Goal: Task Accomplishment & Management: Complete application form

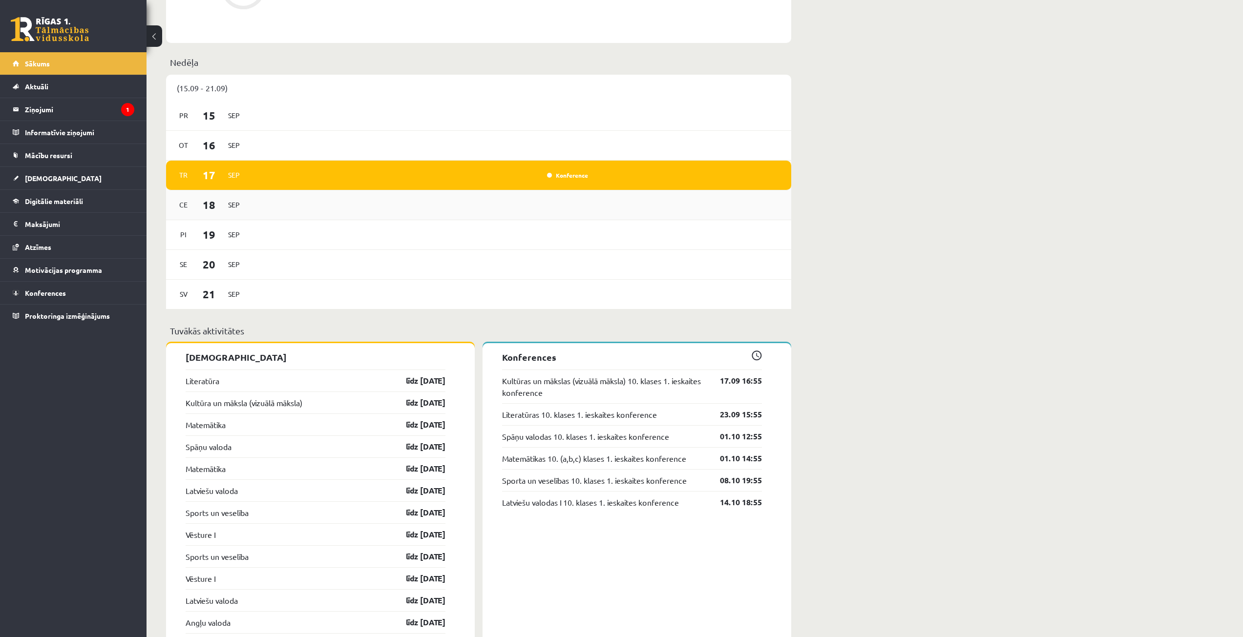
scroll to position [606, 0]
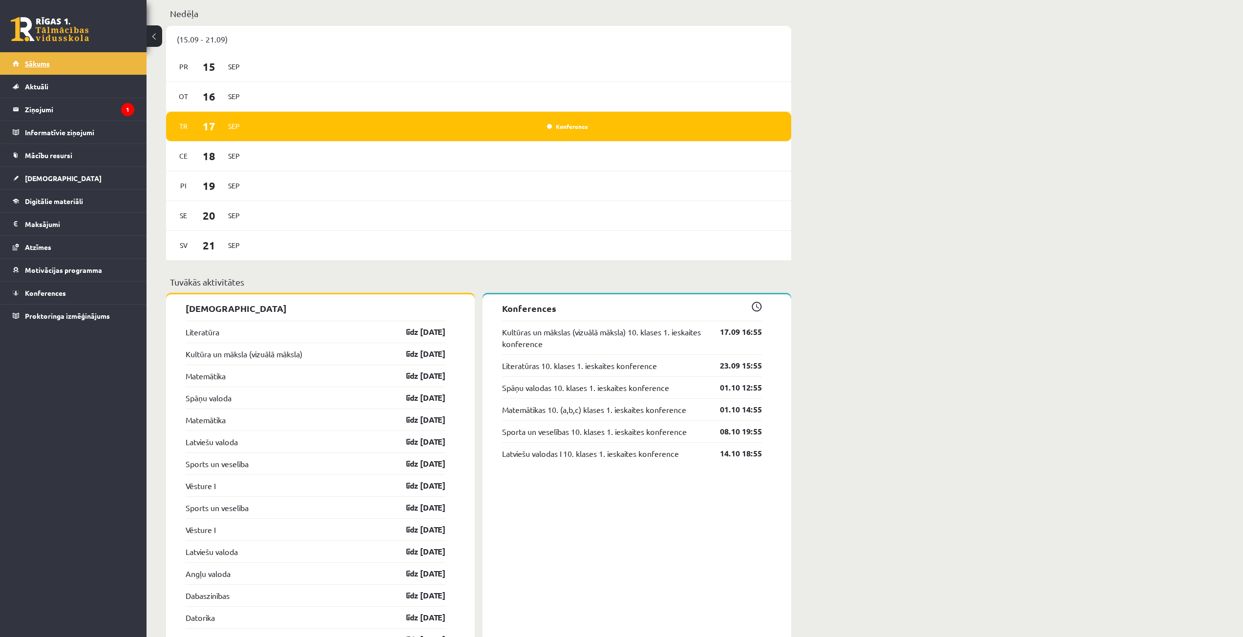
click at [43, 65] on span "Sākums" at bounding box center [37, 63] width 25 height 9
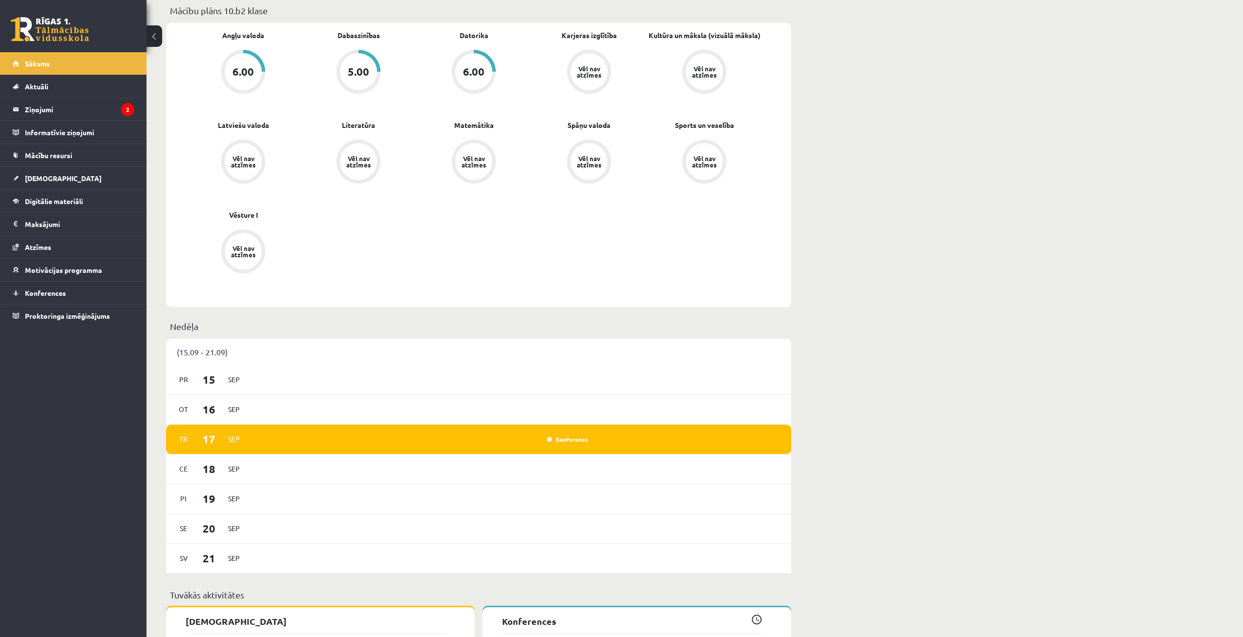
scroll to position [586, 0]
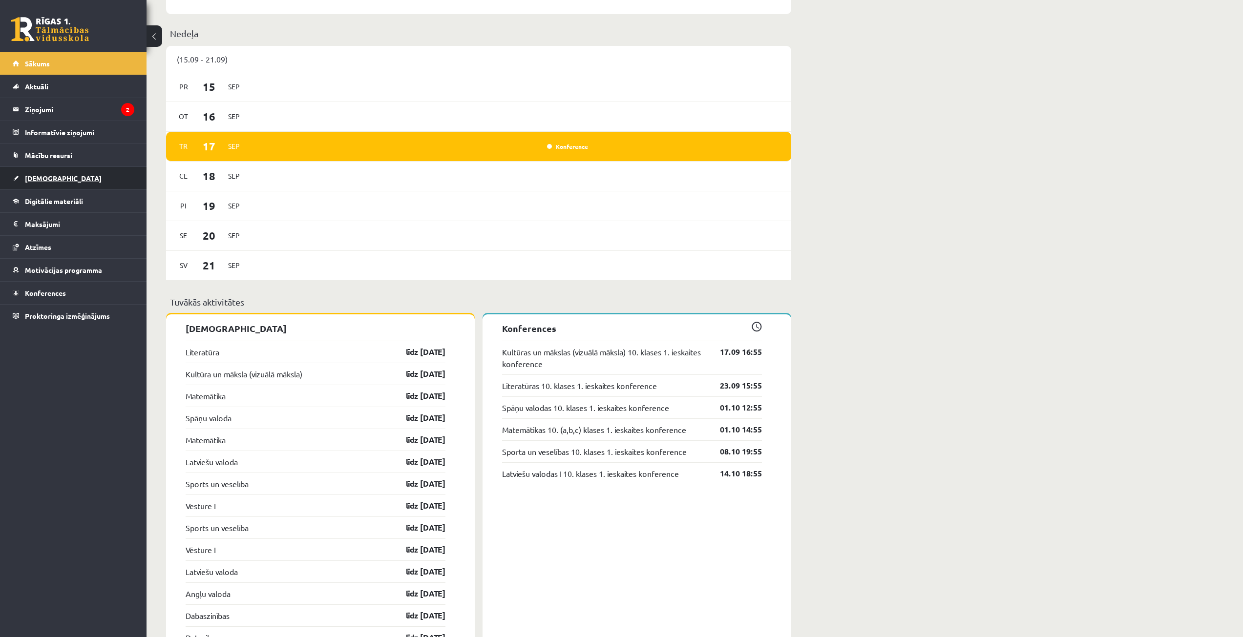
click at [49, 177] on span "[DEMOGRAPHIC_DATA]" at bounding box center [63, 178] width 77 height 9
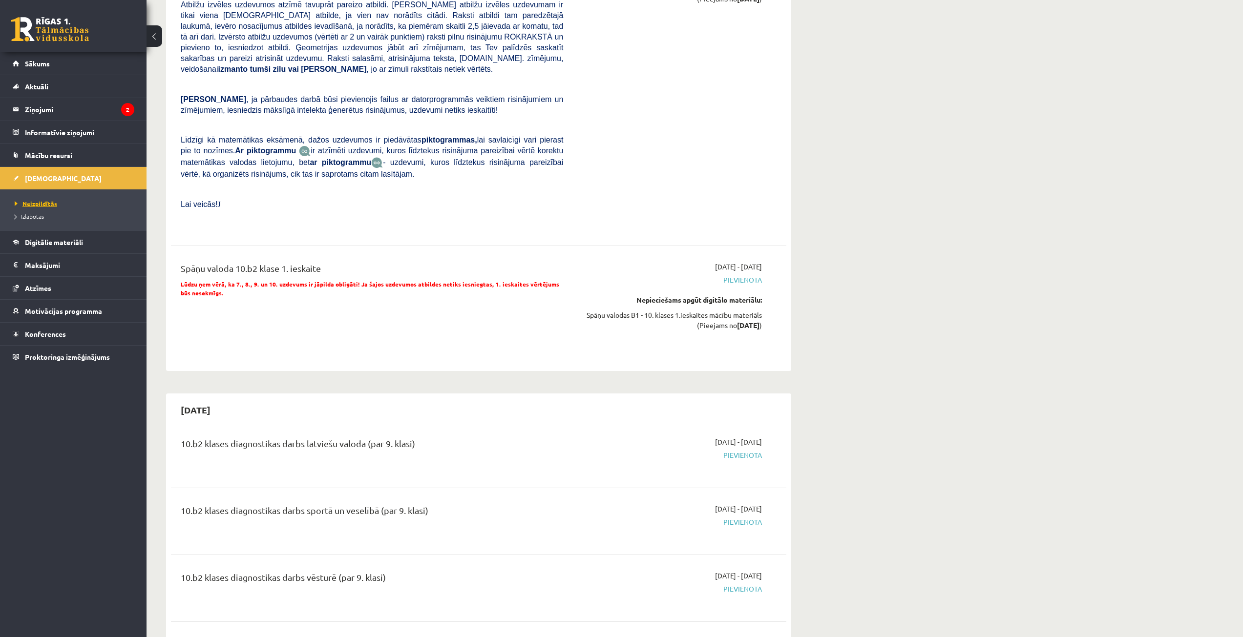
click at [46, 206] on span "Neizpildītās" at bounding box center [36, 204] width 42 height 8
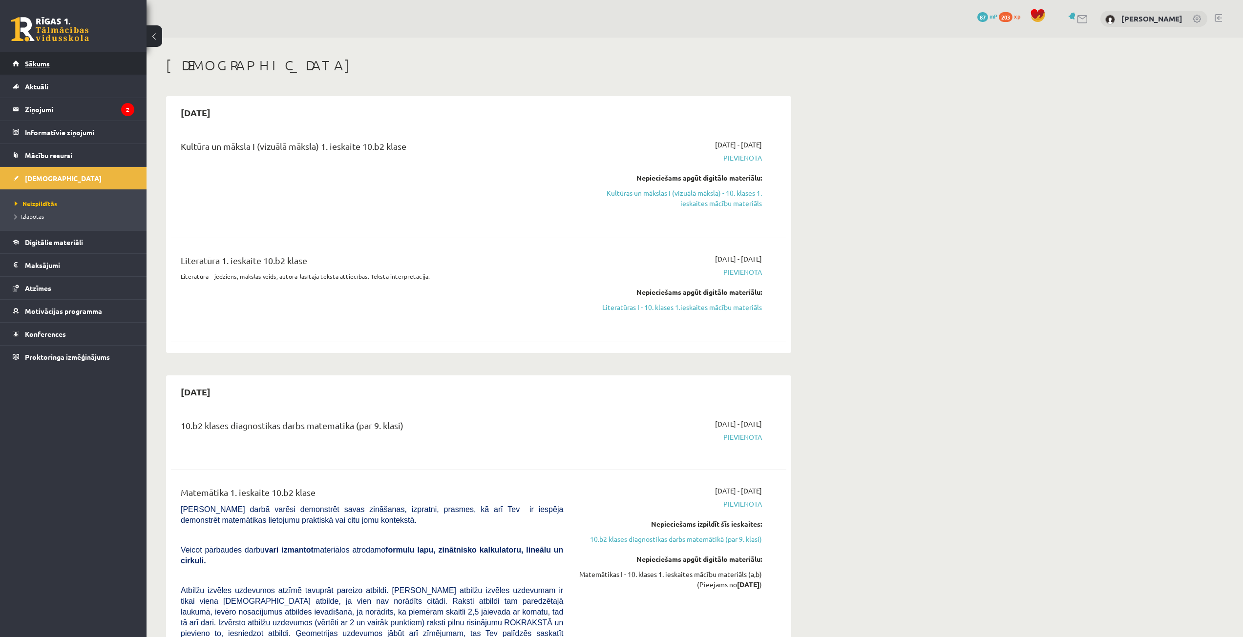
click at [27, 65] on span "Sākums" at bounding box center [37, 63] width 25 height 9
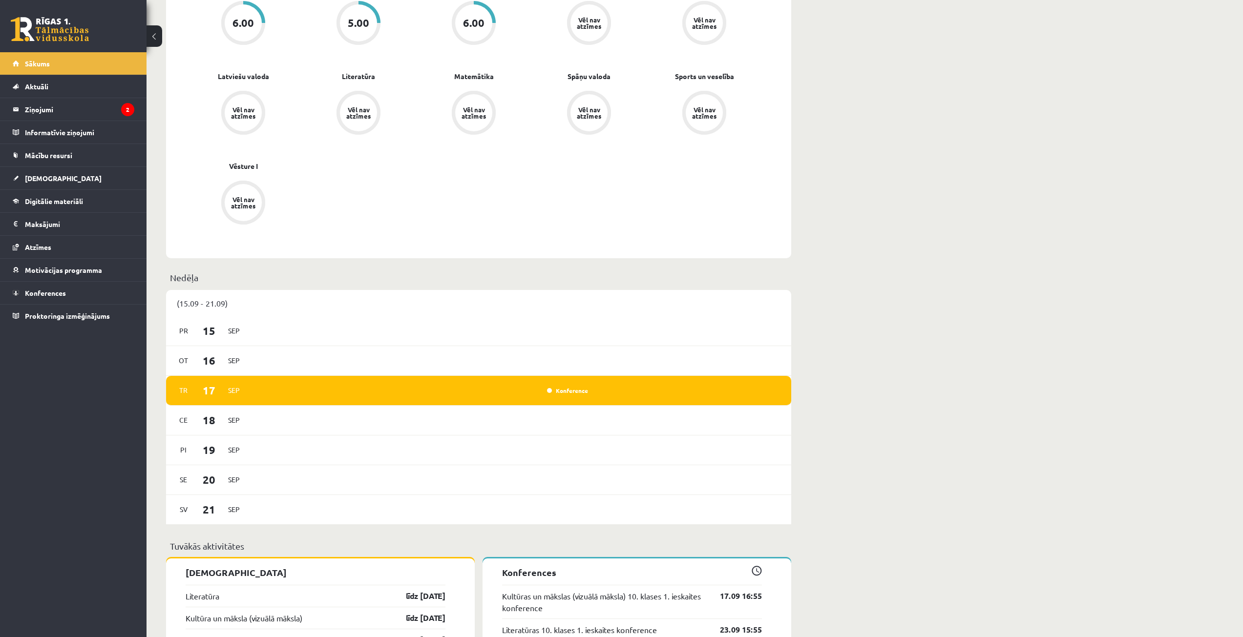
scroll to position [635, 0]
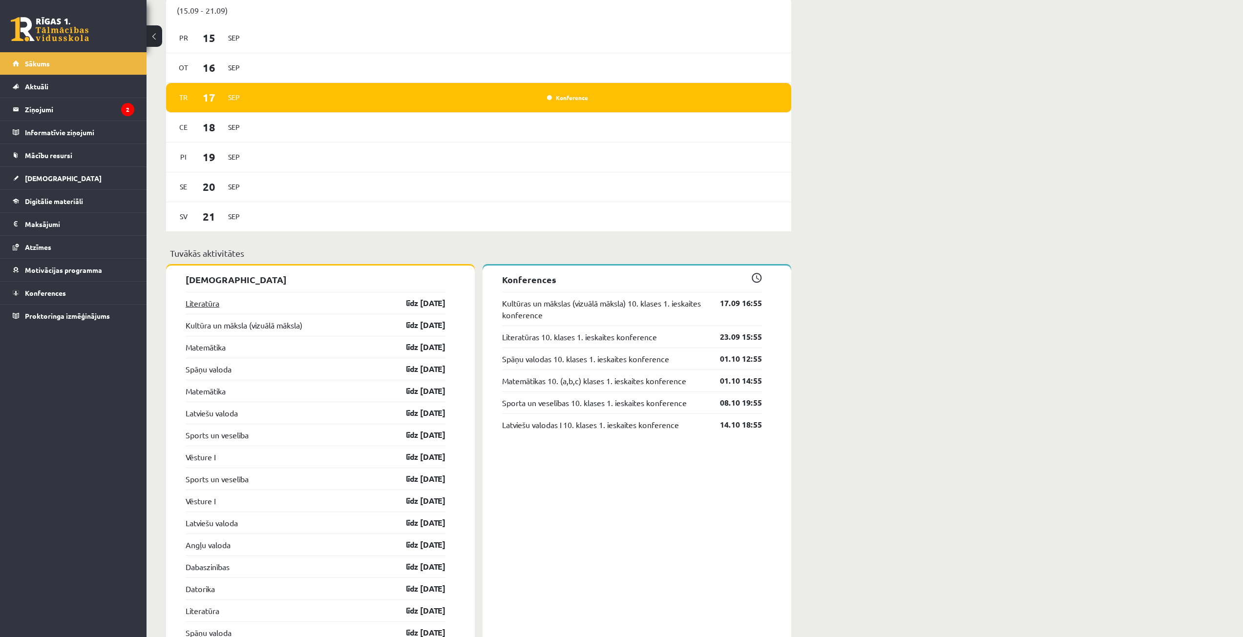
click at [198, 304] on link "Literatūra" at bounding box center [203, 303] width 34 height 12
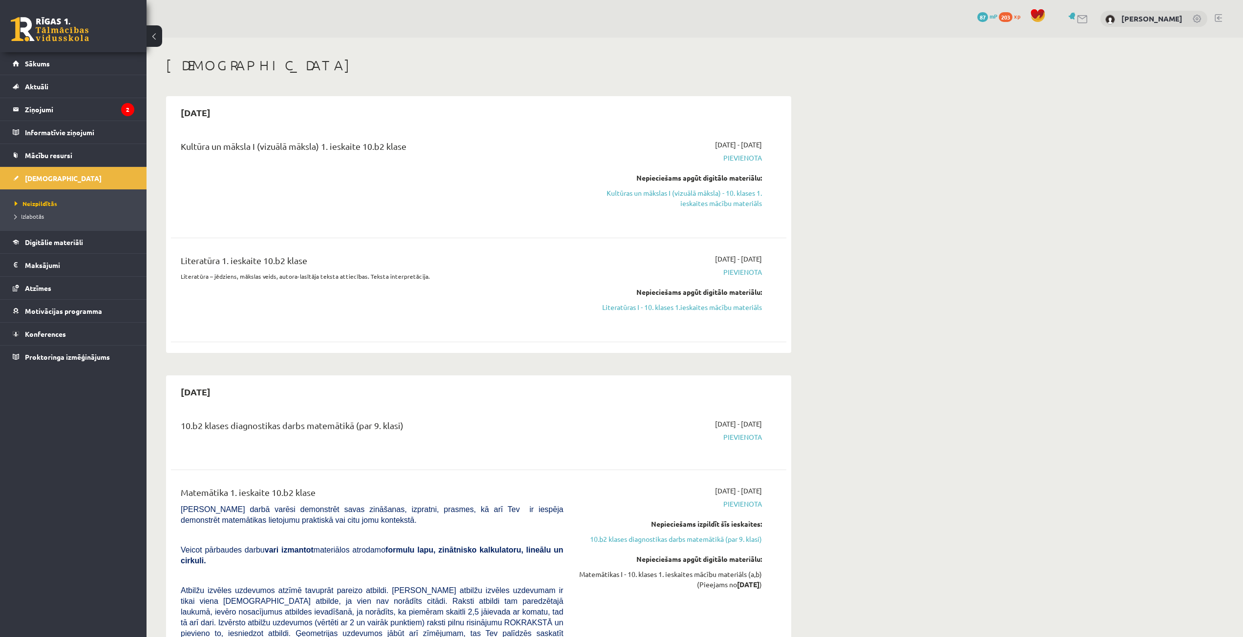
scroll to position [49, 0]
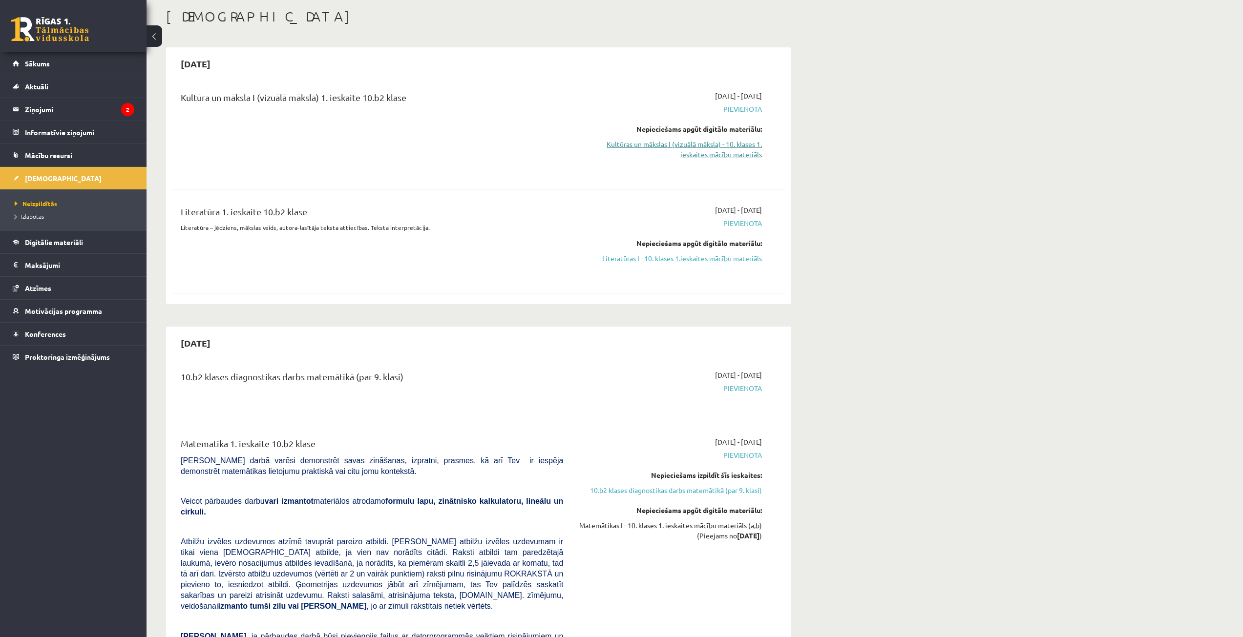
click at [717, 148] on link "Kultūras un mākslas I (vizuālā māksla) - 10. klases 1. ieskaites mācību materiā…" at bounding box center [670, 149] width 184 height 21
